Goal: Task Accomplishment & Management: Manage account settings

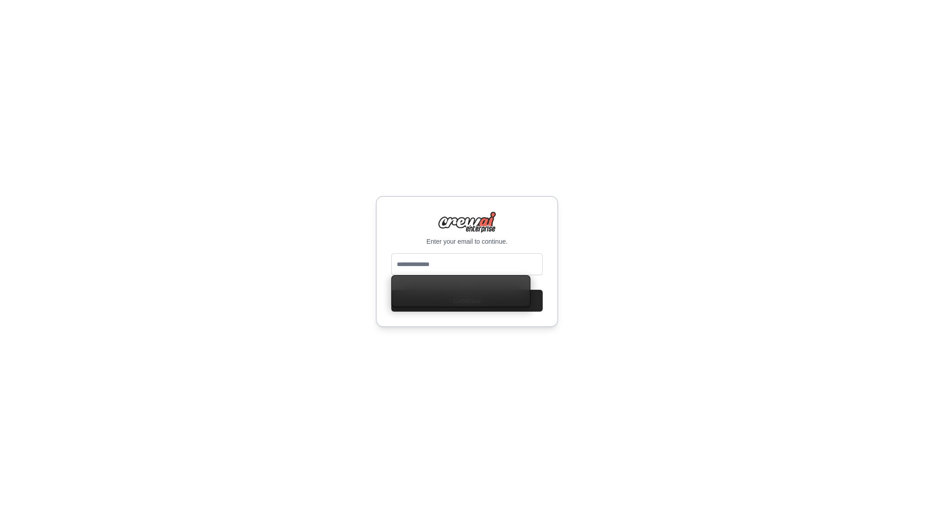
click at [463, 265] on input "email" at bounding box center [466, 265] width 151 height 22
type input "**********"
click at [493, 307] on button "Continue" at bounding box center [466, 301] width 151 height 22
click at [492, 307] on button "Continue" at bounding box center [466, 301] width 151 height 22
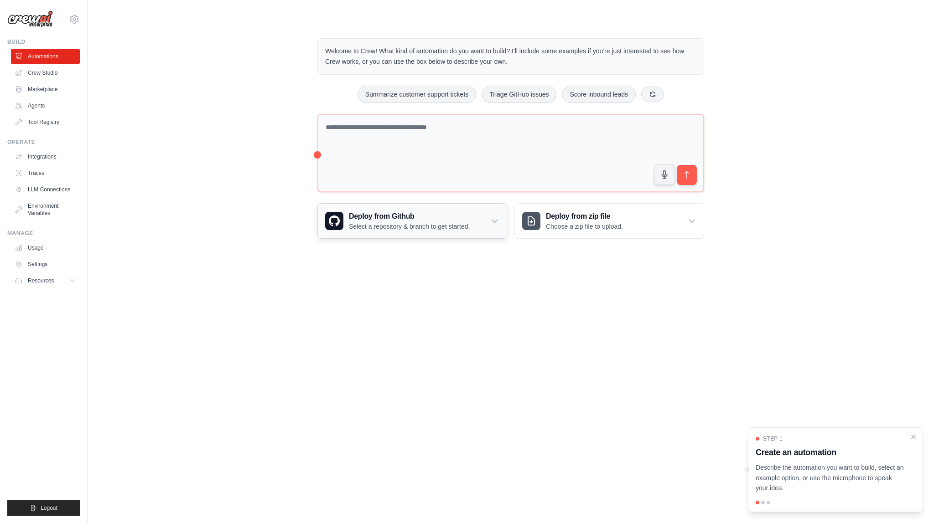
click at [495, 224] on icon at bounding box center [494, 221] width 9 height 9
click at [653, 93] on icon at bounding box center [652, 93] width 7 height 7
